Goal: Task Accomplishment & Management: Use online tool/utility

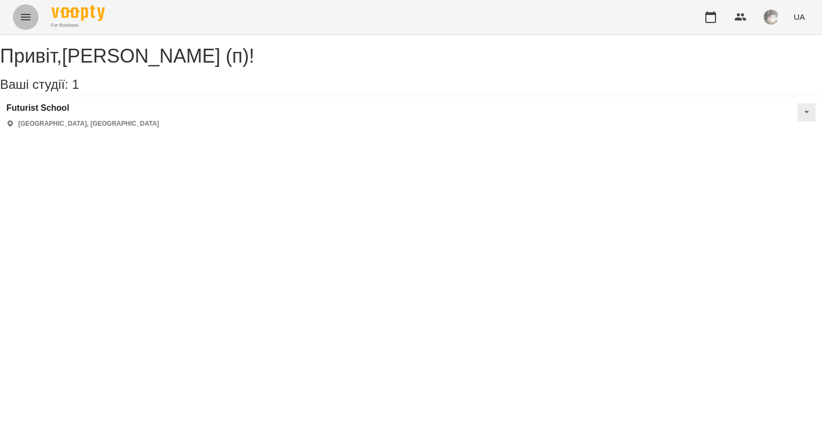
click at [32, 16] on button "Menu" at bounding box center [26, 17] width 26 height 26
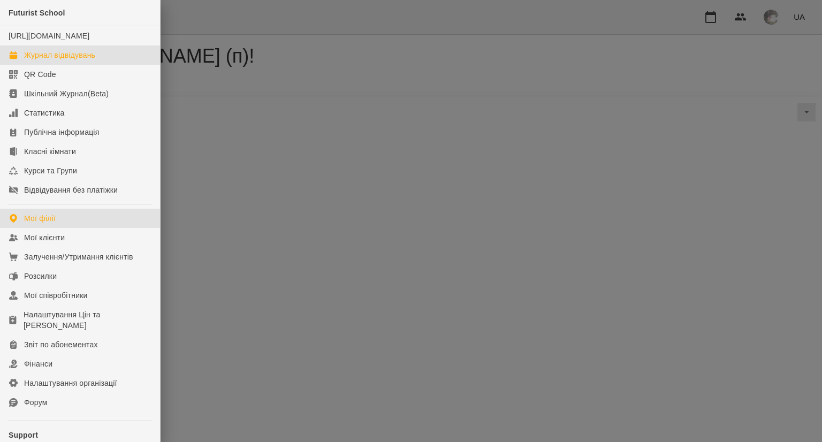
click at [60, 60] on div "Журнал відвідувань" at bounding box center [59, 55] width 71 height 11
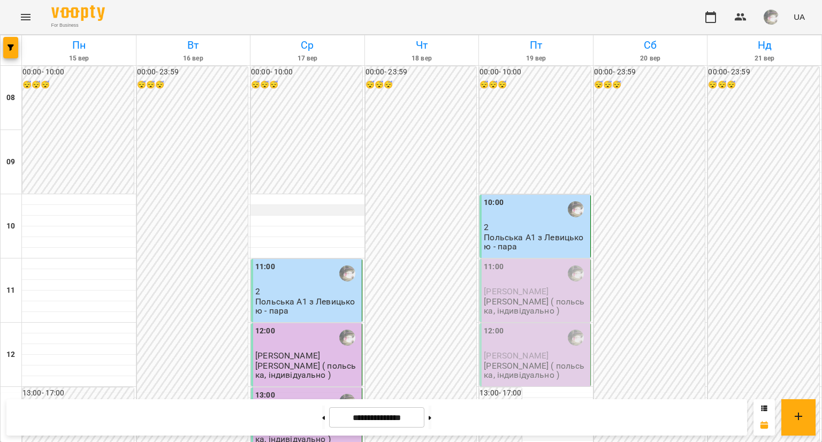
scroll to position [53, 0]
click at [486, 233] on p "Польська А1 з Левицькою - пара" at bounding box center [536, 242] width 104 height 19
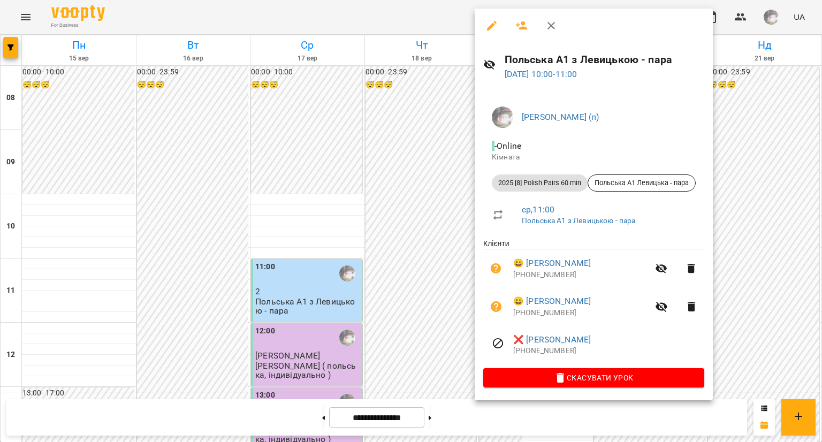
click at [372, 119] on div at bounding box center [411, 221] width 822 height 442
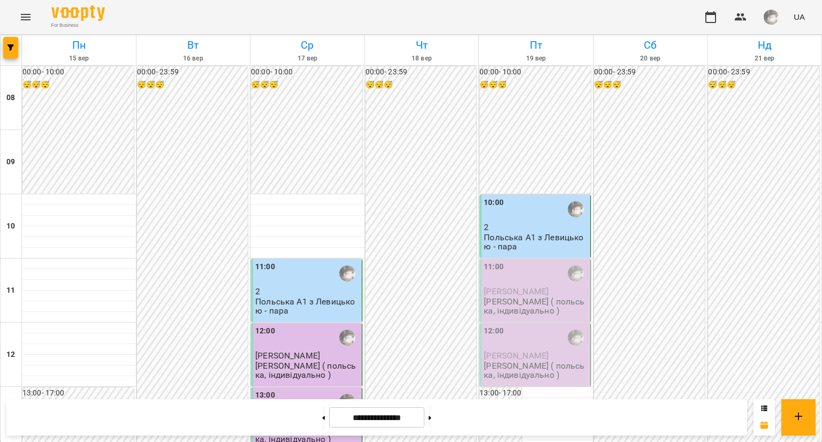
click at [485, 197] on div "10:00" at bounding box center [536, 210] width 104 height 26
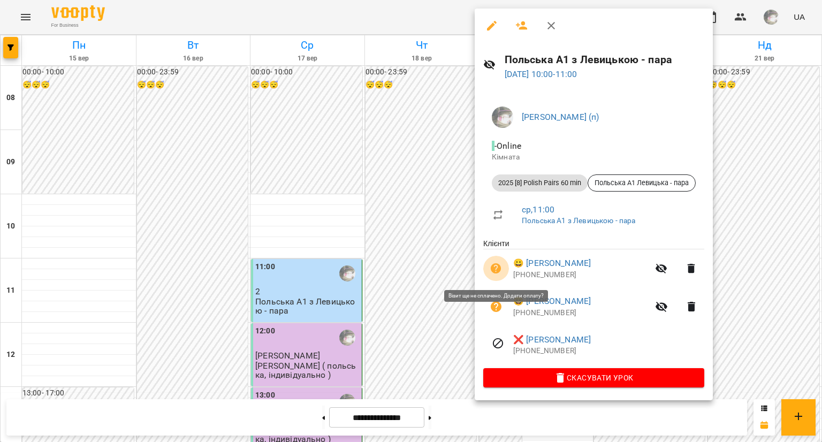
click at [496, 271] on icon "button" at bounding box center [495, 268] width 13 height 13
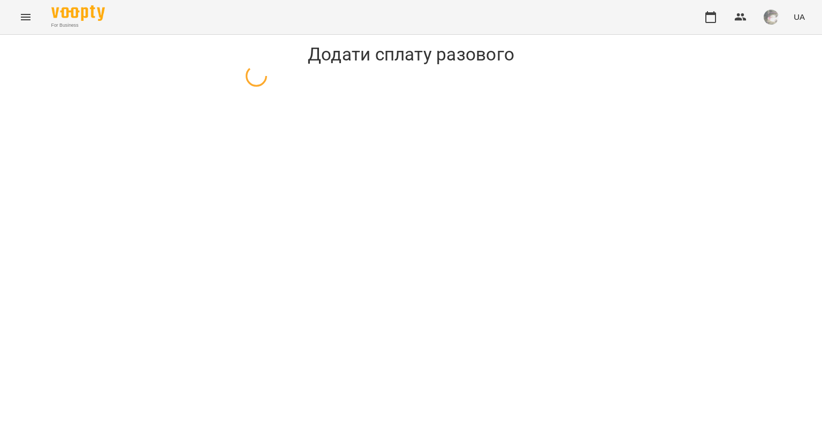
select select "**********"
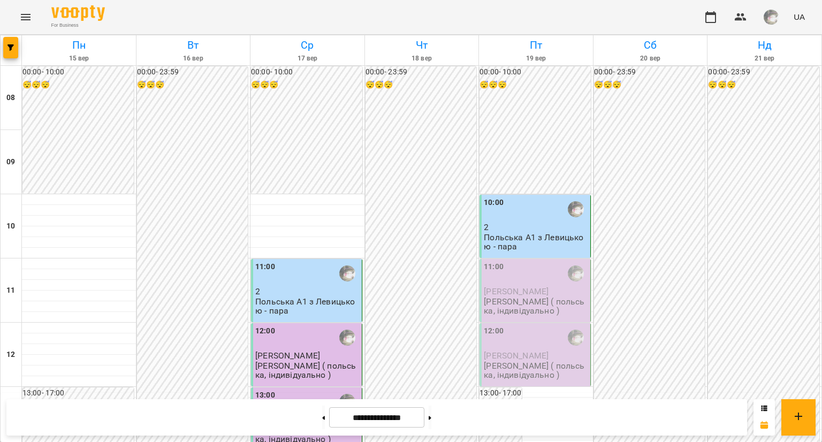
click at [517, 214] on div "10:00" at bounding box center [536, 209] width 104 height 25
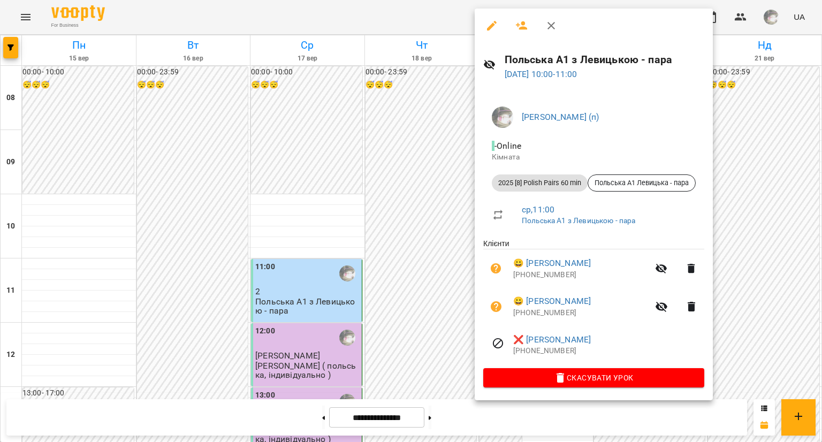
click at [389, 127] on div at bounding box center [411, 221] width 822 height 442
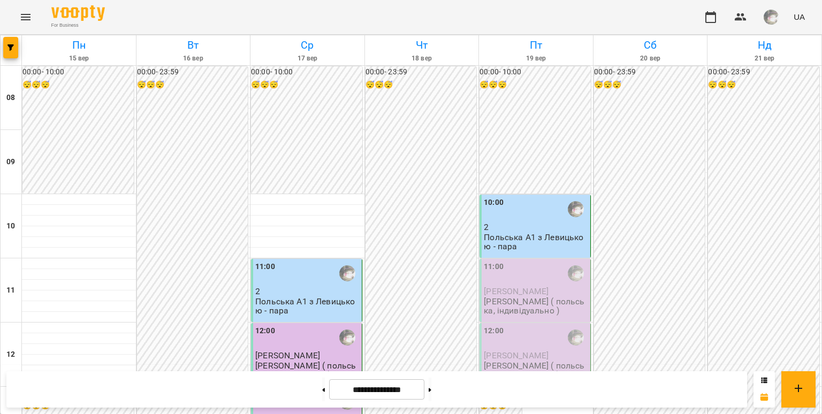
scroll to position [351, 0]
